Goal: Information Seeking & Learning: Learn about a topic

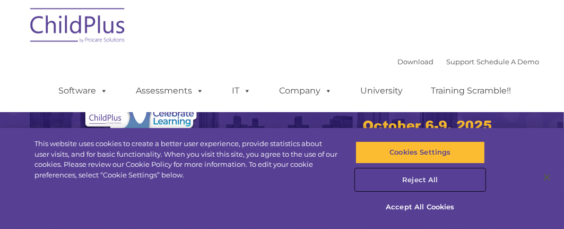
click at [426, 183] on button "Reject All" at bounding box center [420, 180] width 130 height 22
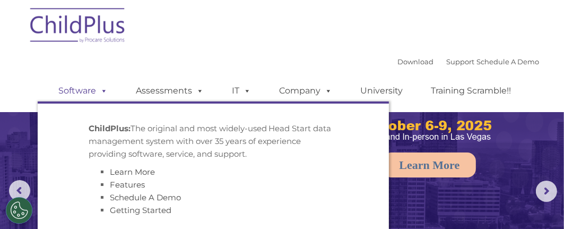
click at [80, 88] on link "Software" at bounding box center [83, 90] width 71 height 21
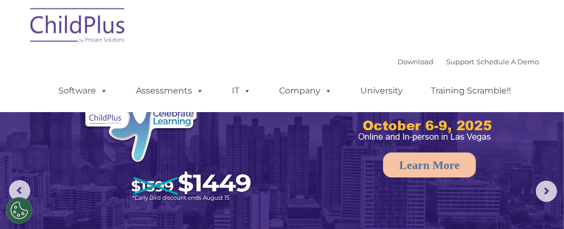
click at [182, 54] on div "Download Support | Schedule A Demo  MENU MENU Software ChildPlus: The original…" at bounding box center [289, 83] width 502 height 58
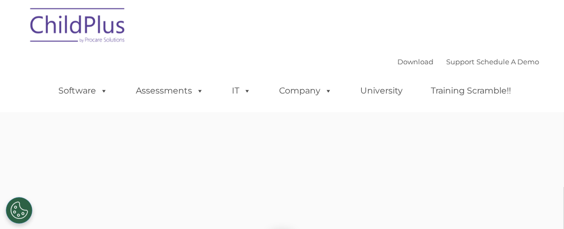
type input ""
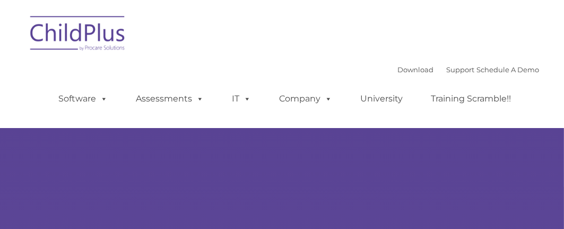
scroll to position [36, 0]
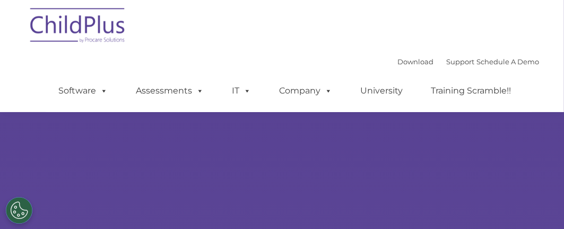
type input ""
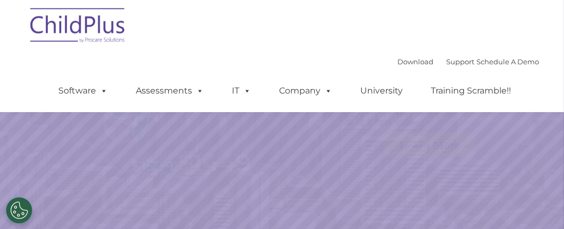
select select "MEDIUM"
